Goal: Navigation & Orientation: Understand site structure

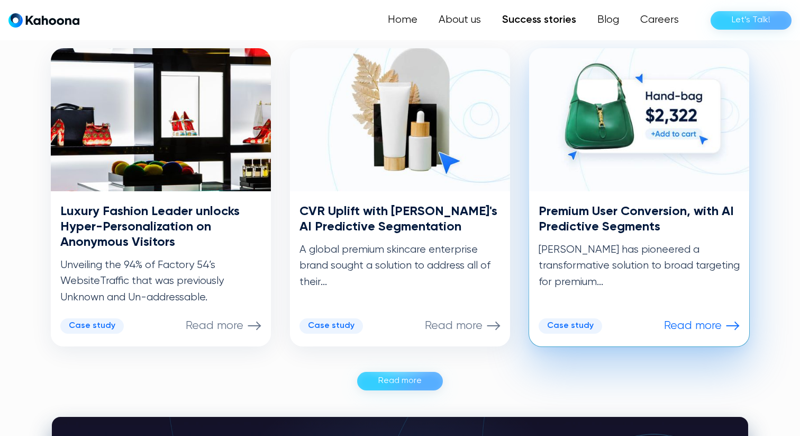
scroll to position [534, 0]
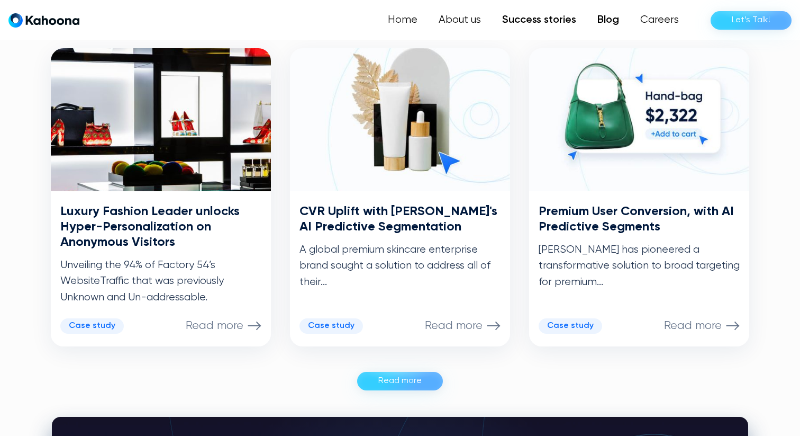
click at [609, 17] on link "Blog" at bounding box center [608, 20] width 43 height 21
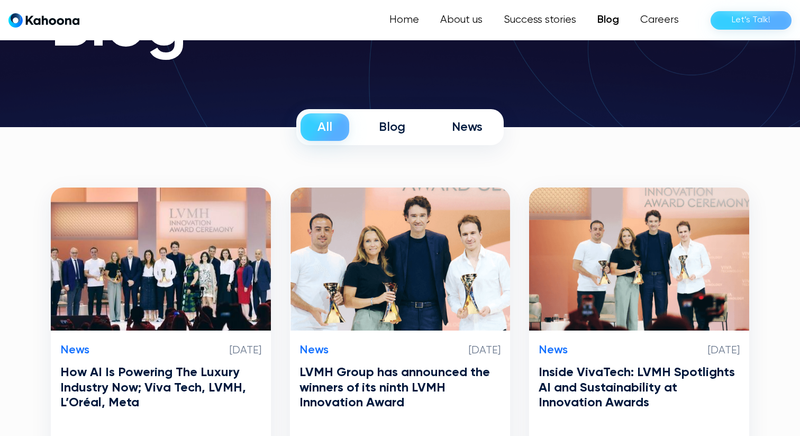
scroll to position [115, 0]
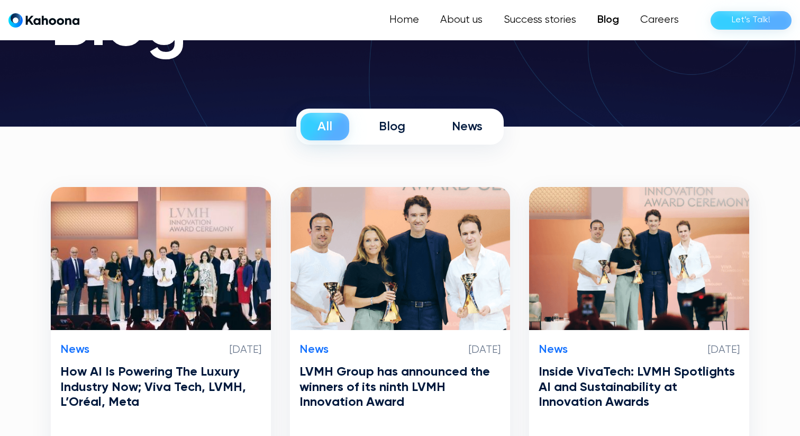
click at [474, 131] on div "News" at bounding box center [467, 127] width 31 height 16
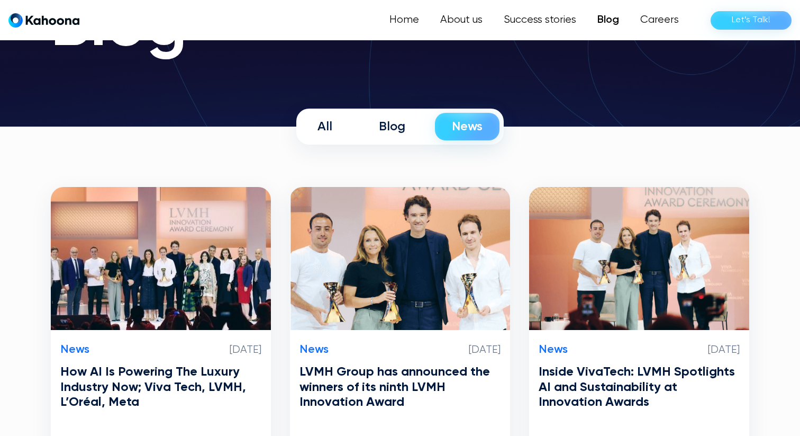
click at [364, 130] on link "Blog" at bounding box center [392, 127] width 60 height 28
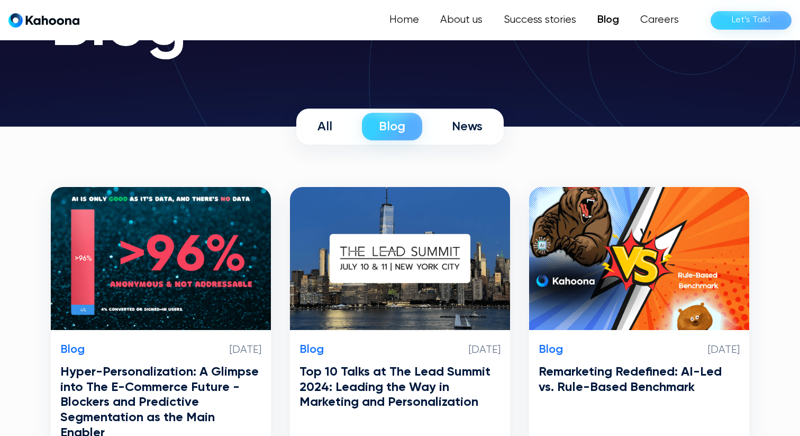
click at [311, 124] on link "All" at bounding box center [325, 127] width 49 height 28
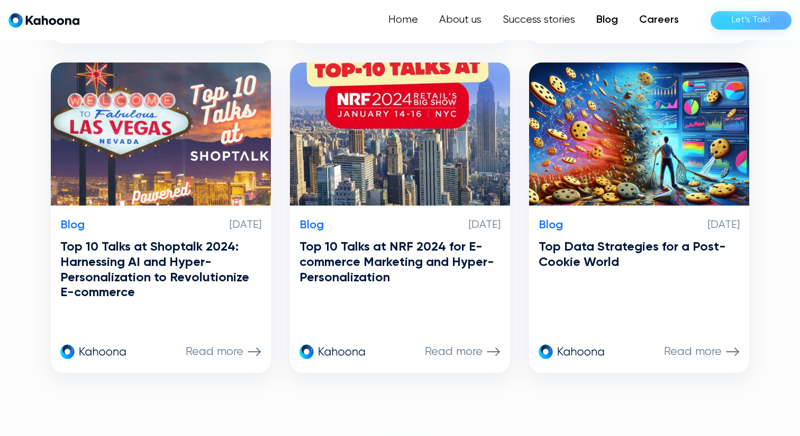
scroll to position [898, 0]
click at [666, 27] on link "Careers" at bounding box center [659, 20] width 61 height 21
